Goal: Find specific page/section: Find specific page/section

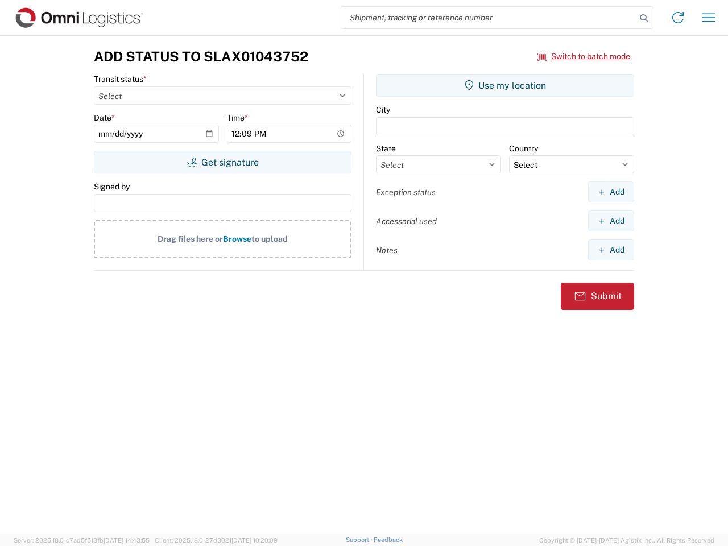
click at [488, 18] on input "search" at bounding box center [488, 18] width 294 height 22
click at [644, 18] on icon at bounding box center [644, 18] width 16 height 16
click at [678, 18] on icon at bounding box center [678, 18] width 18 height 18
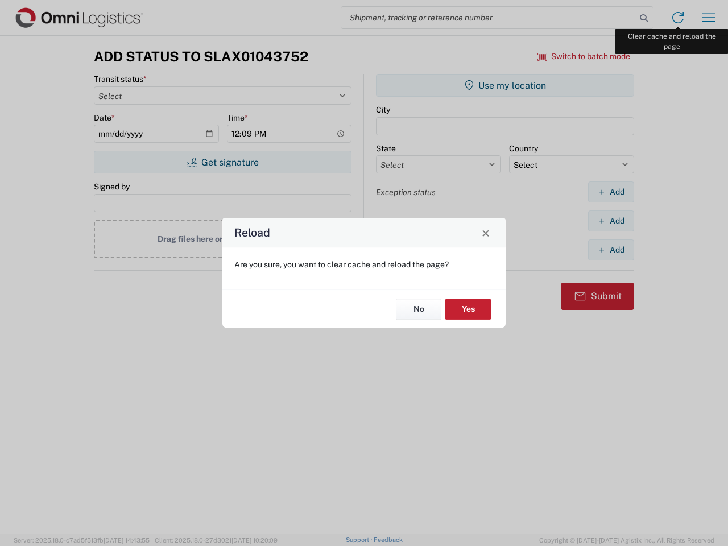
click at [708, 18] on div "Reload Are you sure, you want to clear cache and reload the page? No Yes" at bounding box center [364, 273] width 728 height 546
click at [584, 56] on div "Reload Are you sure, you want to clear cache and reload the page? No Yes" at bounding box center [364, 273] width 728 height 546
click at [222, 162] on div "Reload Are you sure, you want to clear cache and reload the page? No Yes" at bounding box center [364, 273] width 728 height 546
click at [505, 85] on div "Reload Are you sure, you want to clear cache and reload the page? No Yes" at bounding box center [364, 273] width 728 height 546
click at [611, 192] on div "Reload Are you sure, you want to clear cache and reload the page? No Yes" at bounding box center [364, 273] width 728 height 546
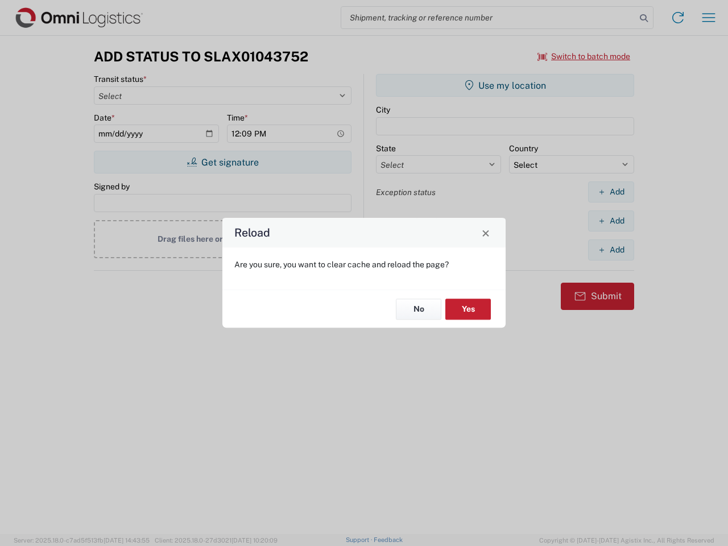
click at [611, 221] on div "Reload Are you sure, you want to clear cache and reload the page? No Yes" at bounding box center [364, 273] width 728 height 546
click at [611, 250] on div "Reload Are you sure, you want to clear cache and reload the page? No Yes" at bounding box center [364, 273] width 728 height 546
